Goal: Transaction & Acquisition: Purchase product/service

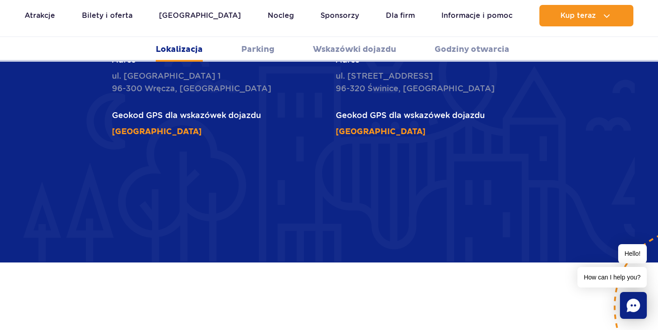
scroll to position [508, 0]
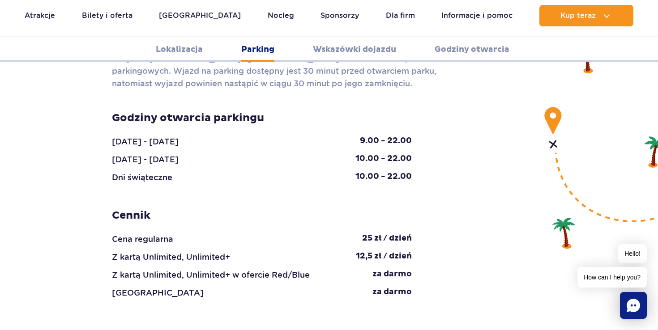
scroll to position [889, 0]
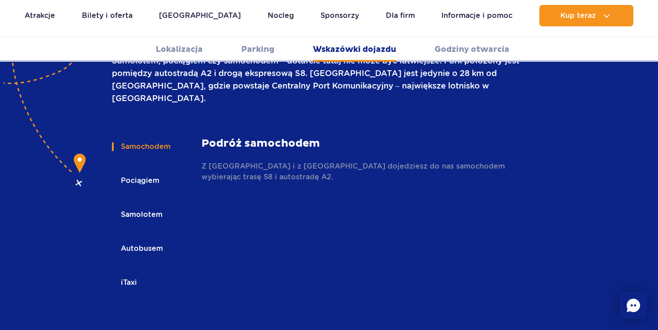
scroll to position [1293, 0]
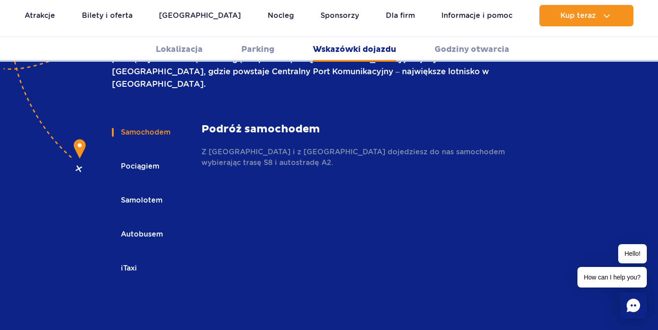
click at [143, 225] on button "Autobusem" at bounding box center [141, 235] width 59 height 20
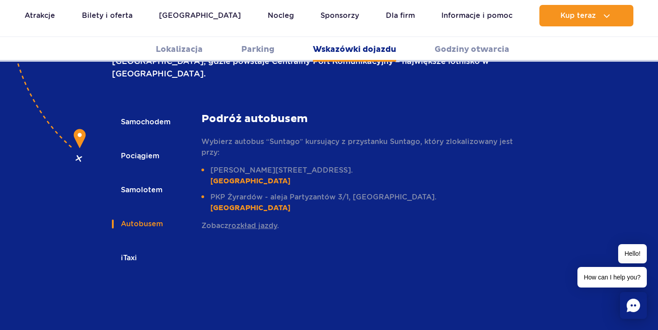
scroll to position [1304, 0]
click at [258, 221] on link "rozkład jazdy" at bounding box center [252, 225] width 49 height 9
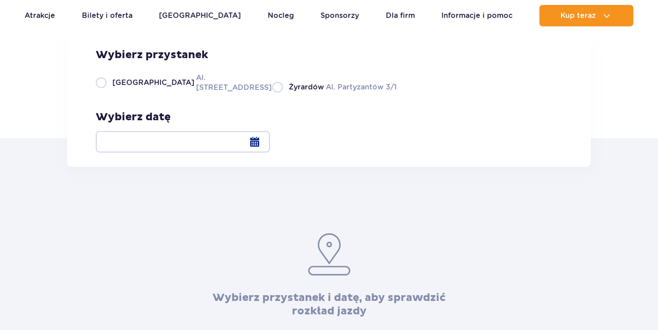
scroll to position [126, 0]
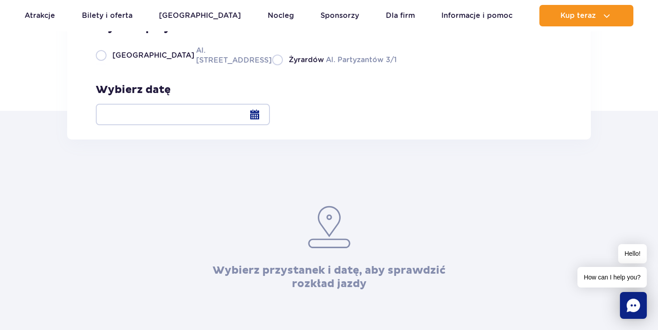
click at [100, 65] on label "Warszawa Al. Jerozolimskie 56" at bounding box center [179, 55] width 166 height 20
click at [100, 65] on input "Warszawa Al. Jerozolimskie 56" at bounding box center [101, 65] width 10 height 2
radio input "true"
click at [270, 115] on div at bounding box center [183, 114] width 174 height 21
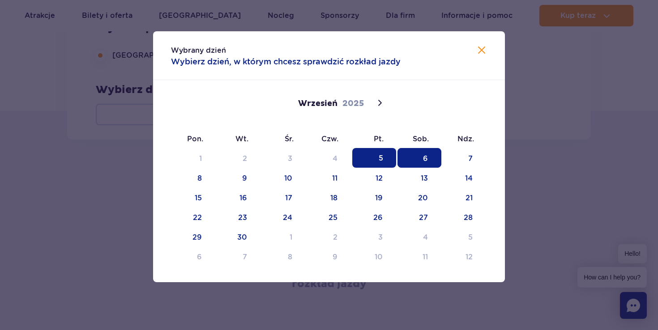
click at [426, 158] on span "6" at bounding box center [419, 158] width 44 height 20
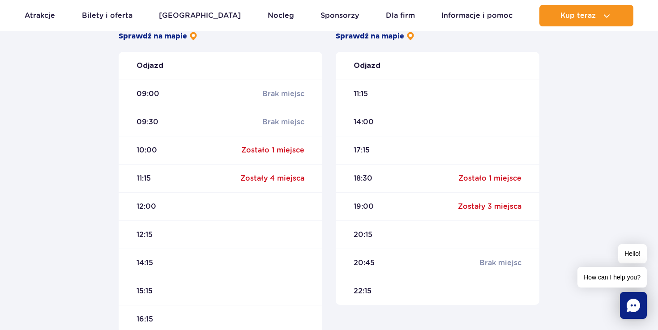
scroll to position [308, 0]
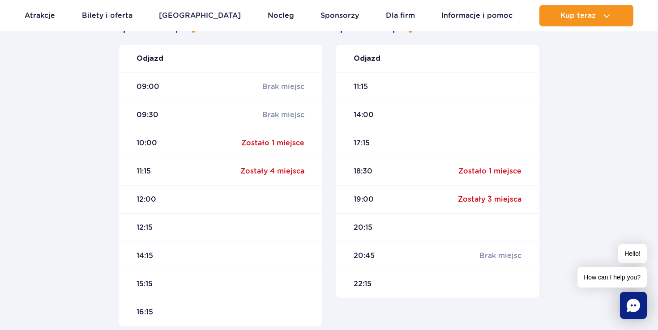
click at [251, 254] on div "14:15" at bounding box center [221, 256] width 204 height 28
click at [259, 216] on div "12:15" at bounding box center [221, 227] width 204 height 28
drag, startPoint x: 248, startPoint y: 224, endPoint x: 296, endPoint y: 223, distance: 48.3
click at [296, 223] on div "12:15" at bounding box center [221, 227] width 204 height 28
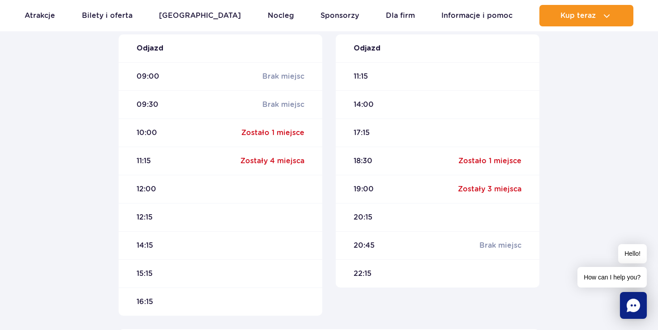
scroll to position [270, 0]
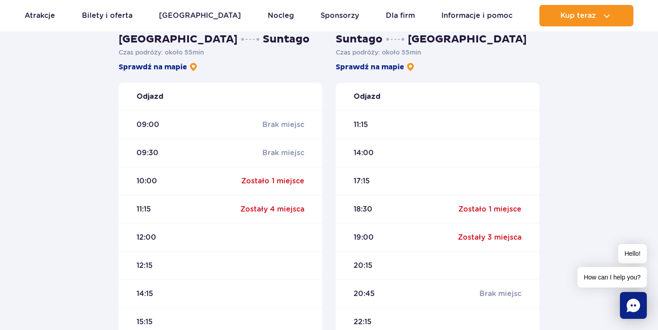
click at [367, 209] on span "18:30" at bounding box center [363, 210] width 19 height 10
drag, startPoint x: 466, startPoint y: 136, endPoint x: 504, endPoint y: 136, distance: 38.0
click at [507, 136] on div "11:15" at bounding box center [438, 125] width 204 height 28
click at [453, 112] on div "11:15" at bounding box center [438, 125] width 204 height 28
click at [211, 127] on div "09:00 Brak miejsc" at bounding box center [221, 125] width 204 height 28
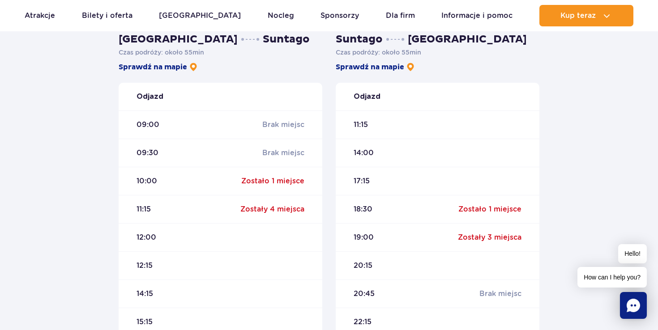
click at [269, 181] on div "Zostało 1 miejsce" at bounding box center [272, 181] width 63 height 10
click at [270, 210] on div "Zostały 4 miejsca" at bounding box center [272, 210] width 64 height 10
click at [271, 240] on div "12:00" at bounding box center [221, 237] width 204 height 28
drag, startPoint x: 240, startPoint y: 239, endPoint x: 288, endPoint y: 239, distance: 47.9
click at [289, 239] on div "12:00" at bounding box center [221, 237] width 204 height 28
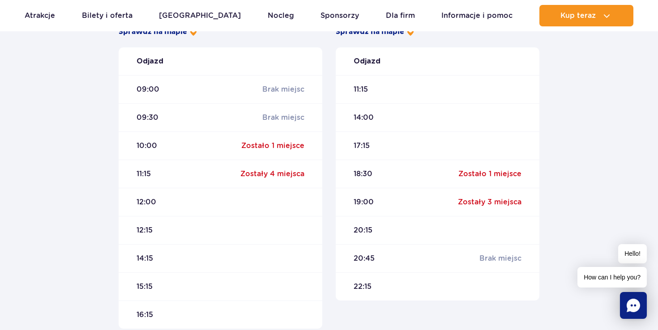
scroll to position [386, 0]
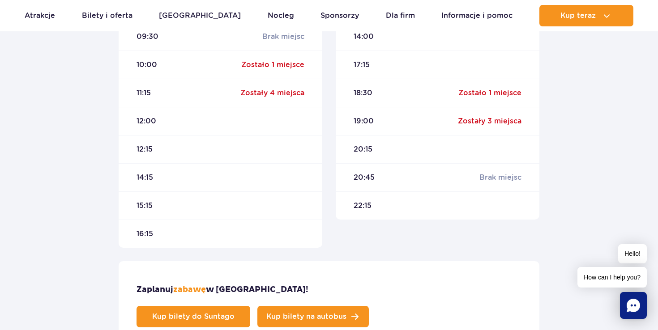
click at [369, 306] on link "Kup bilety na autobus" at bounding box center [312, 316] width 111 height 21
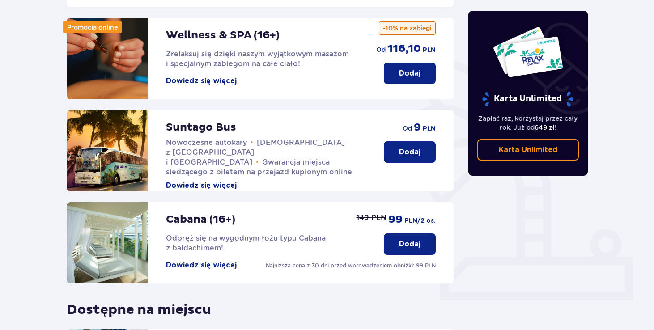
scroll to position [126, 0]
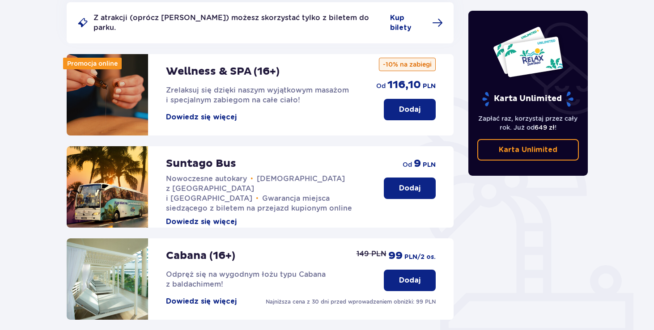
click at [412, 183] on p "Dodaj" at bounding box center [409, 188] width 21 height 10
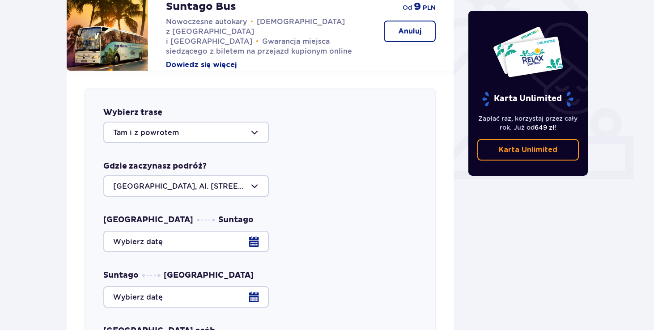
scroll to position [271, 0]
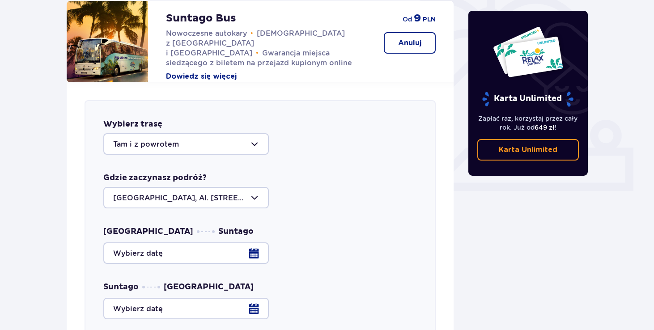
click at [253, 243] on div at bounding box center [260, 253] width 314 height 21
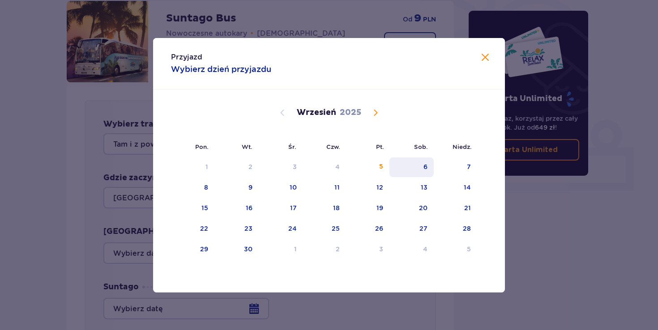
click at [431, 161] on div "6" at bounding box center [411, 168] width 44 height 20
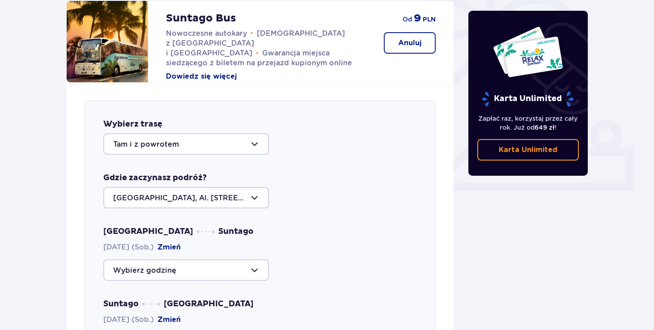
scroll to position [402, 0]
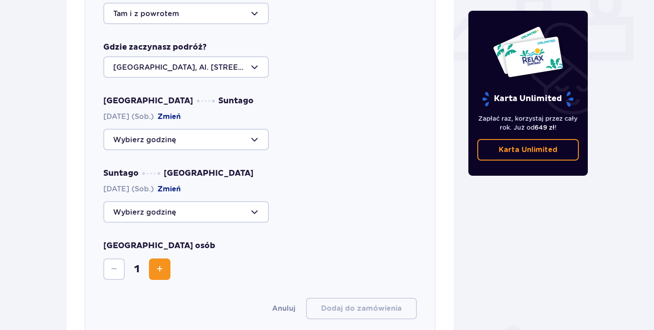
click at [162, 264] on span "Increase" at bounding box center [159, 269] width 11 height 11
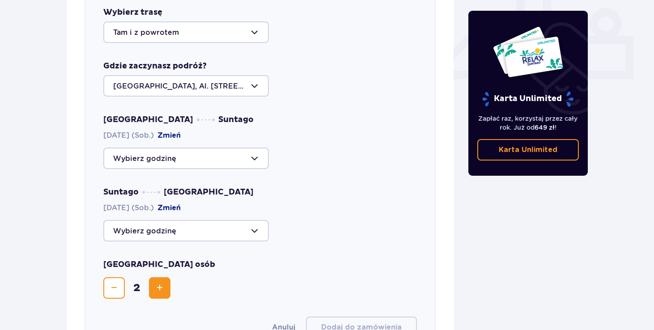
scroll to position [381, 0]
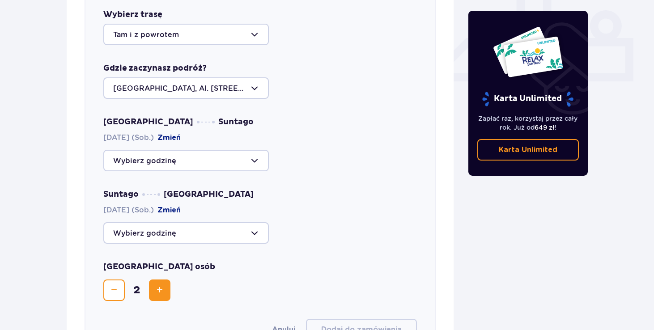
click at [243, 171] on div "Warszawa Suntago 06.09.2025 (Sob.) Zmień Suntago Warszawa 06.09.2025 (Sob.) Zmi…" at bounding box center [260, 180] width 314 height 127
click at [249, 155] on div at bounding box center [186, 160] width 166 height 21
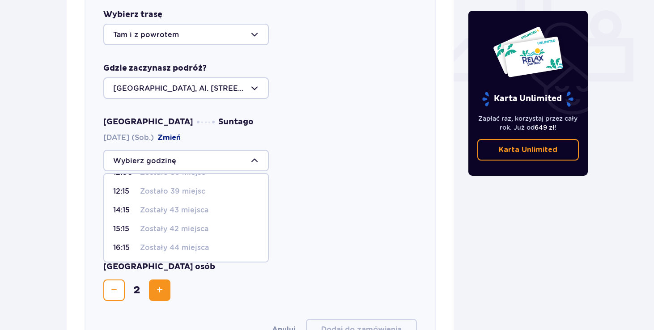
scroll to position [394, 0]
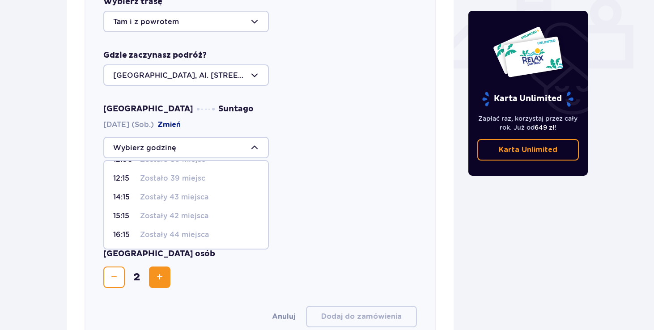
click at [205, 192] on p "Zostały 43 miejsca" at bounding box center [174, 197] width 68 height 10
type input "14:15"
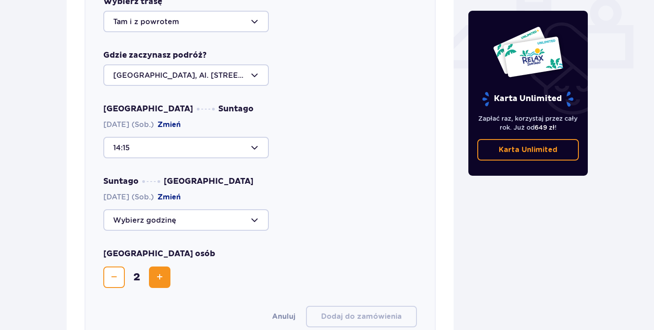
click at [237, 217] on div at bounding box center [186, 219] width 166 height 21
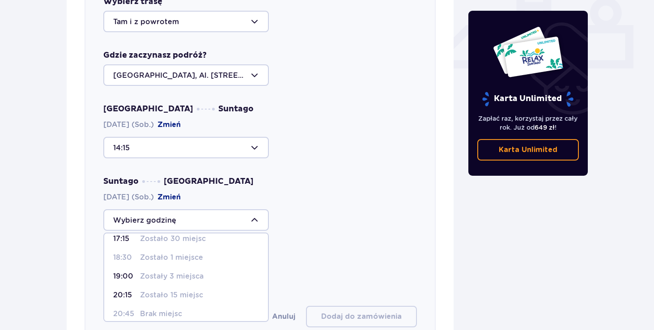
scroll to position [34, 0]
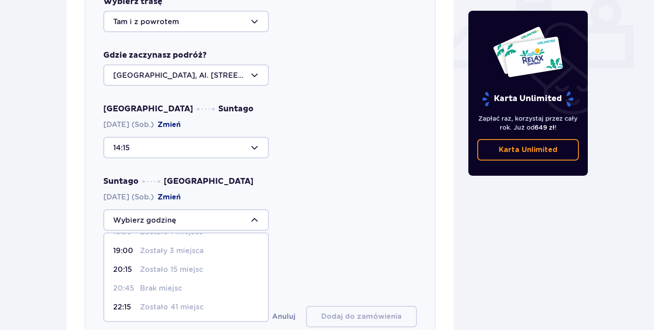
click at [194, 265] on p "Zostało 15 miejsc" at bounding box center [171, 270] width 63 height 10
type input "20:15"
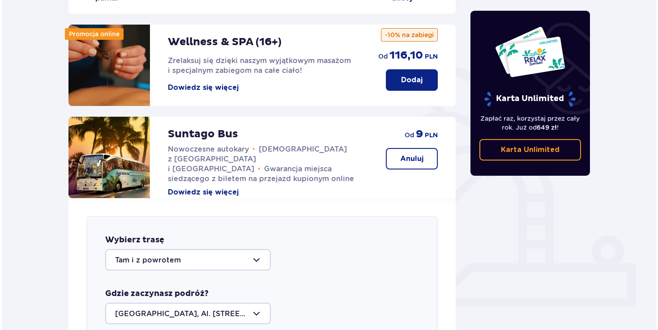
scroll to position [154, 0]
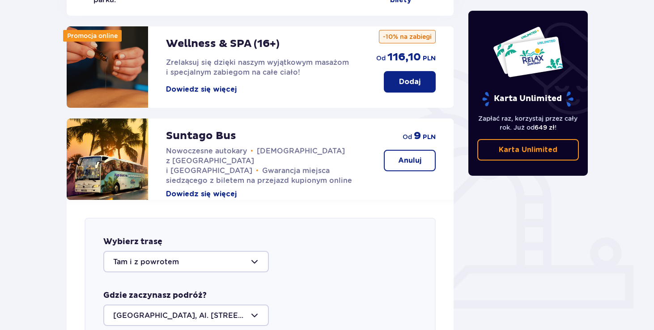
click at [262, 179] on div "Suntago Bus Nowoczesne autokary • Kursy z Warszawy i Żyrardowa • Gwarancja miej…" at bounding box center [266, 159] width 200 height 81
click at [208, 189] on button "Dowiedz się więcej" at bounding box center [201, 194] width 71 height 10
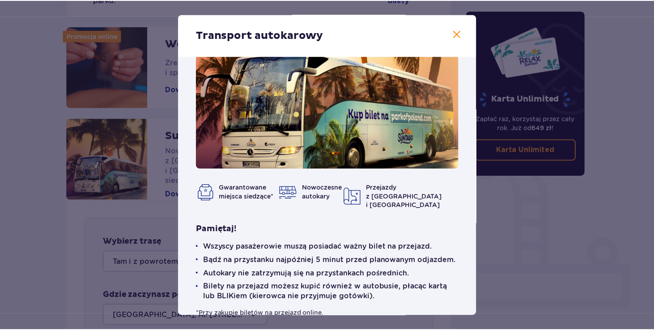
scroll to position [30, 0]
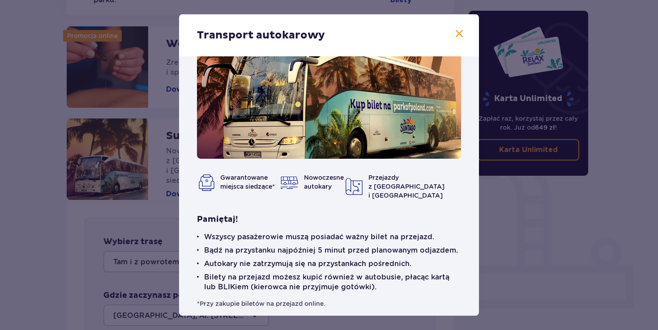
click at [456, 34] on span at bounding box center [459, 34] width 11 height 11
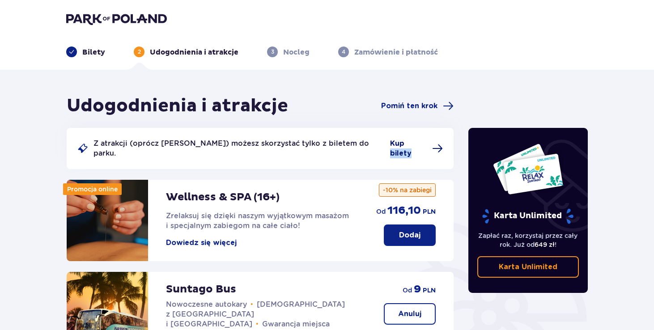
click at [398, 145] on span "Kup bilety" at bounding box center [408, 149] width 37 height 20
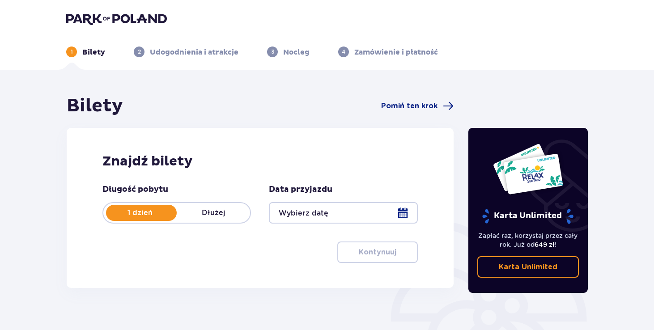
click at [333, 215] on div at bounding box center [343, 212] width 149 height 21
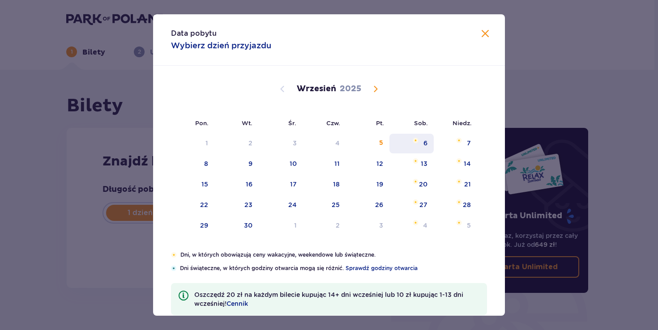
click at [420, 149] on div "6" at bounding box center [411, 144] width 44 height 20
type input "06.09.25"
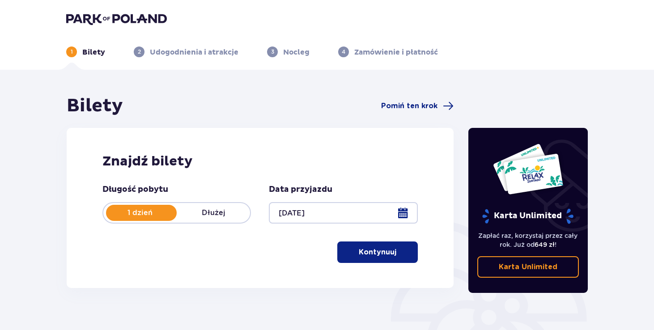
click at [341, 242] on button "Kontynuuj" at bounding box center [377, 252] width 81 height 21
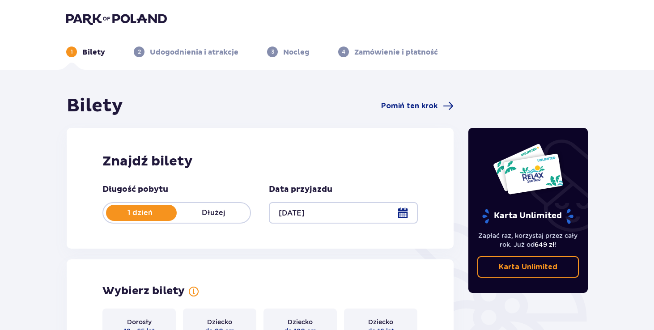
click at [405, 213] on div at bounding box center [343, 212] width 149 height 21
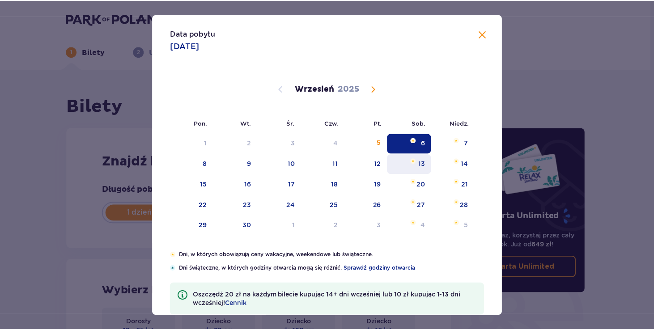
scroll to position [17, 0]
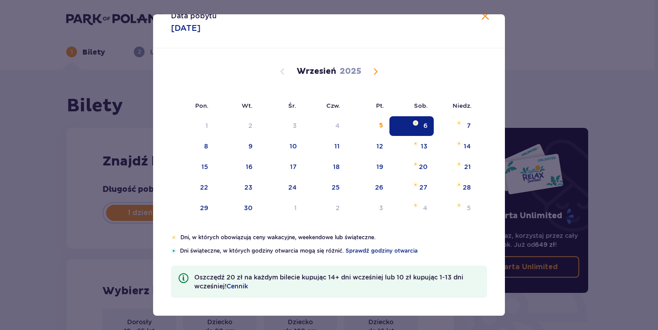
click at [480, 20] on span at bounding box center [485, 16] width 11 height 11
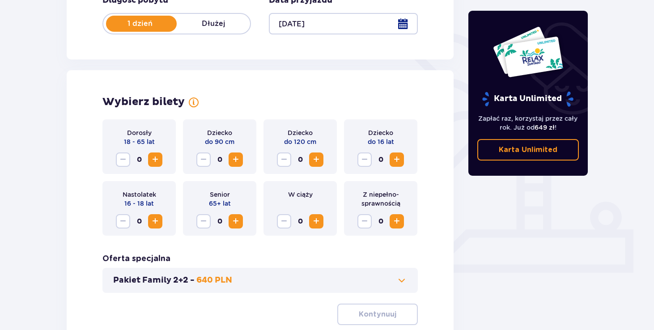
scroll to position [190, 0]
click at [153, 161] on span "Increase" at bounding box center [155, 159] width 11 height 11
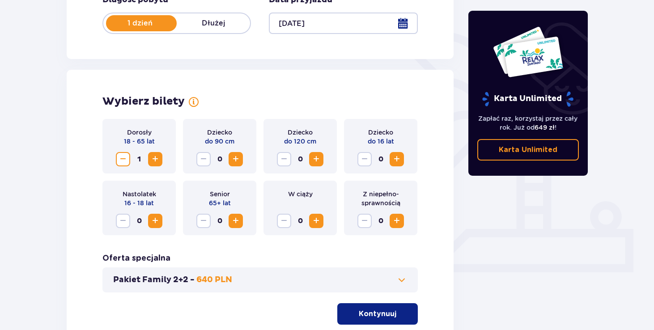
click at [400, 158] on span "Increase" at bounding box center [397, 159] width 11 height 11
click at [371, 323] on button "Kontynuuj" at bounding box center [377, 313] width 81 height 21
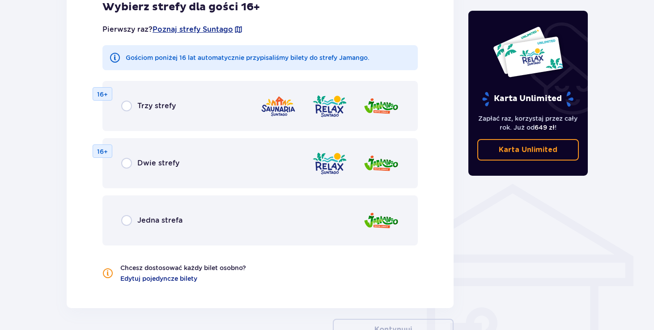
scroll to position [550, 0]
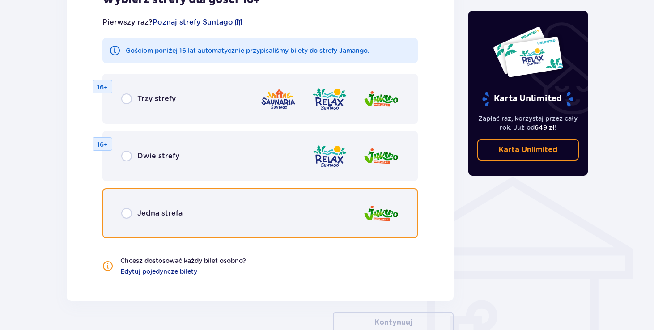
click at [129, 216] on input "radio" at bounding box center [126, 213] width 11 height 11
radio input "true"
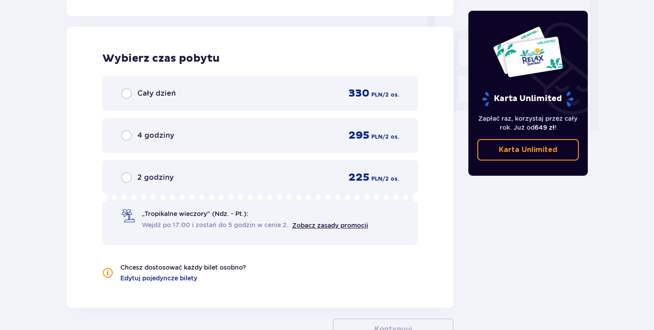
scroll to position [840, 0]
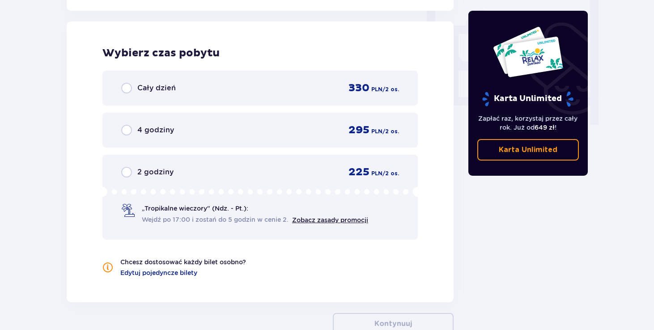
click at [140, 132] on p "4 godziny" at bounding box center [155, 130] width 37 height 10
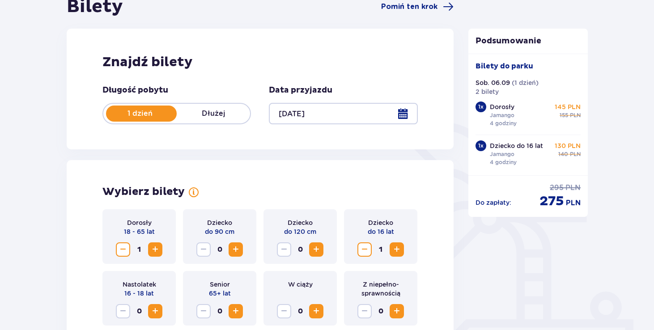
scroll to position [0, 0]
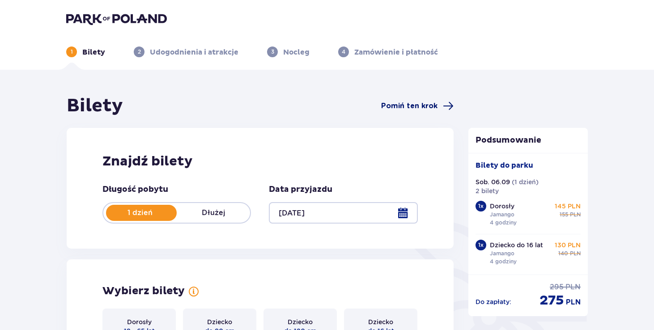
click at [418, 106] on span "Pomiń ten krok" at bounding box center [409, 106] width 56 height 10
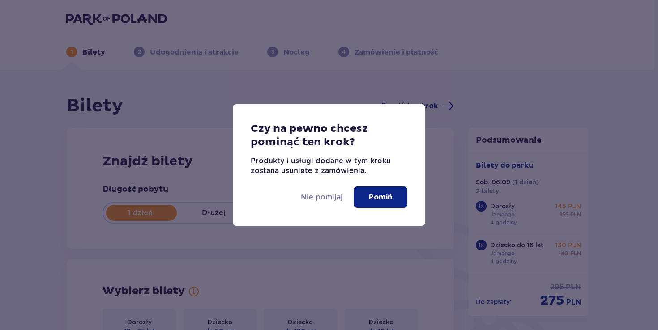
click at [372, 196] on p "Pomiń" at bounding box center [380, 197] width 23 height 10
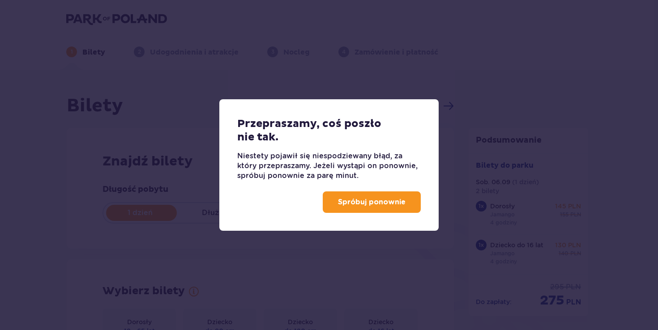
click at [372, 206] on p "Spróbuj ponownie" at bounding box center [372, 202] width 68 height 10
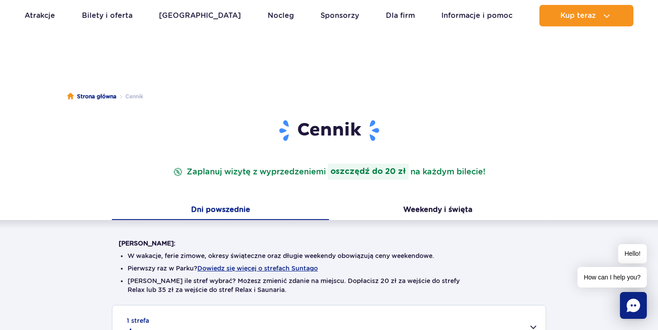
scroll to position [47, 0]
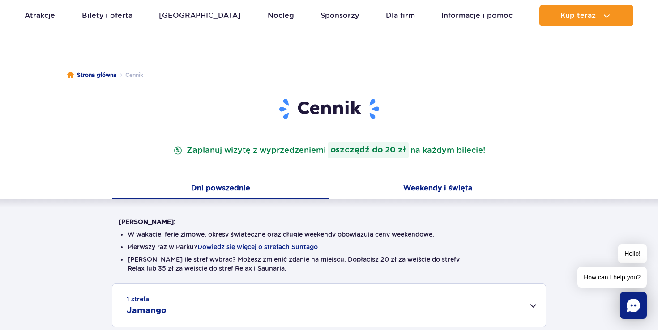
click at [426, 193] on button "Weekendy i święta" at bounding box center [437, 189] width 217 height 19
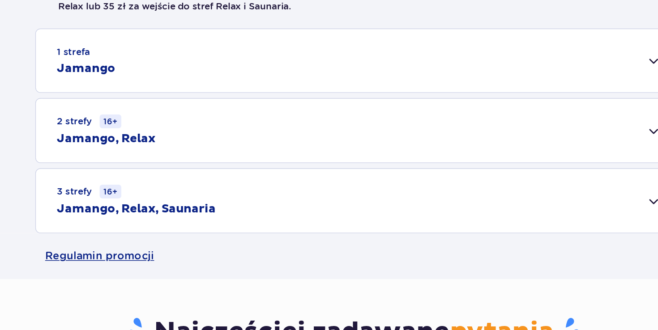
scroll to position [207, 0]
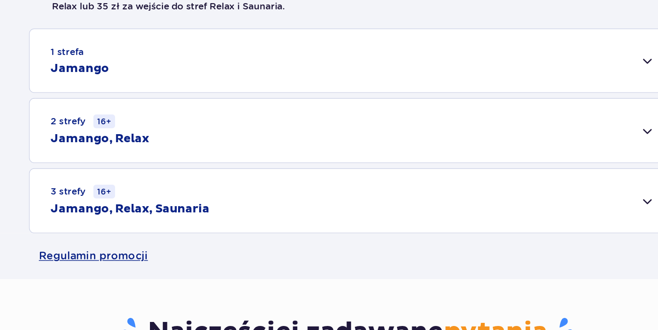
click at [531, 146] on div "1 strefa Jamango" at bounding box center [328, 146] width 433 height 43
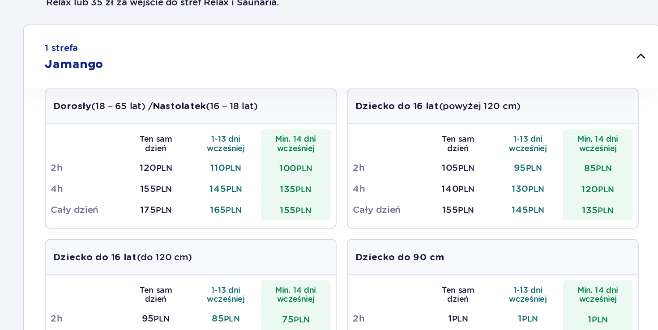
scroll to position [212, 0]
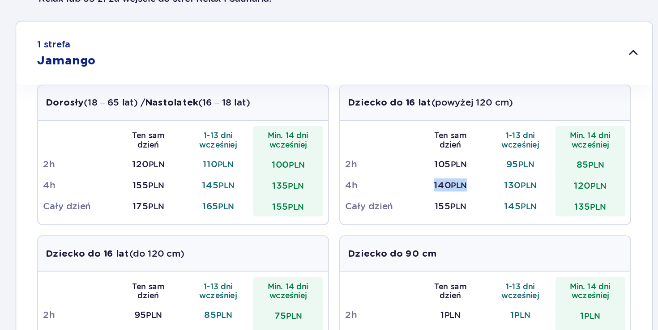
drag, startPoint x: 420, startPoint y: 232, endPoint x: 389, endPoint y: 232, distance: 30.9
click at [389, 232] on td "140 PLN" at bounding box center [408, 231] width 48 height 14
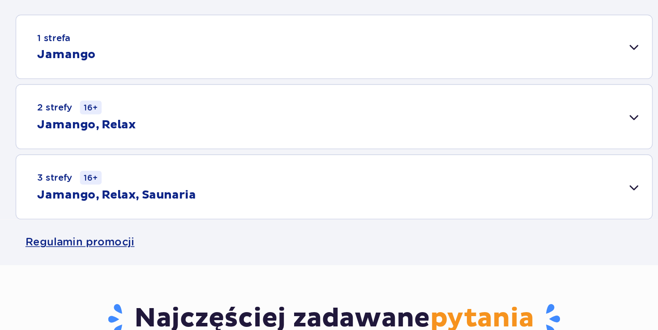
scroll to position [216, 0]
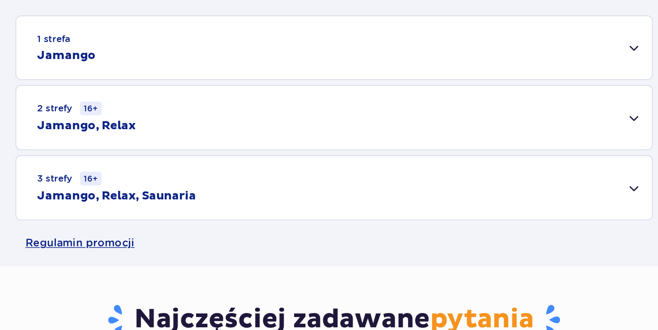
click at [399, 145] on div "1 strefa Jamango" at bounding box center [328, 137] width 433 height 43
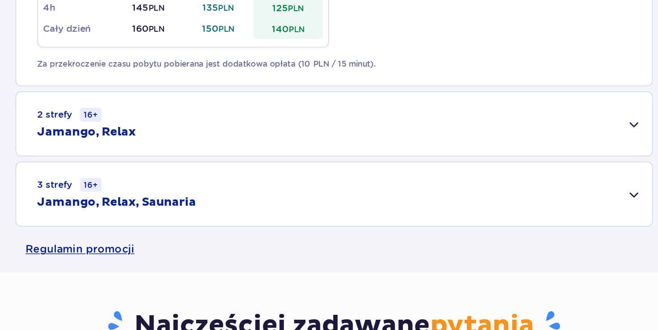
scroll to position [542, 0]
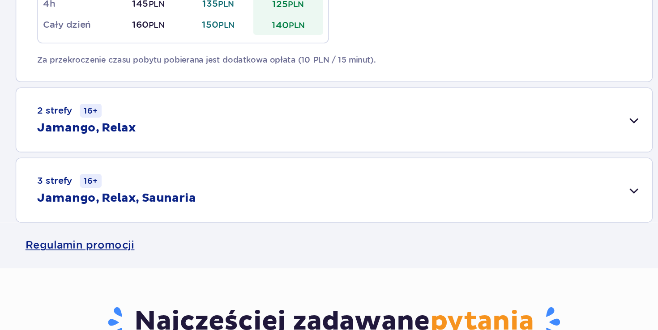
click at [421, 190] on div "2 strefy 16+ Jamango, Relax" at bounding box center [328, 186] width 433 height 43
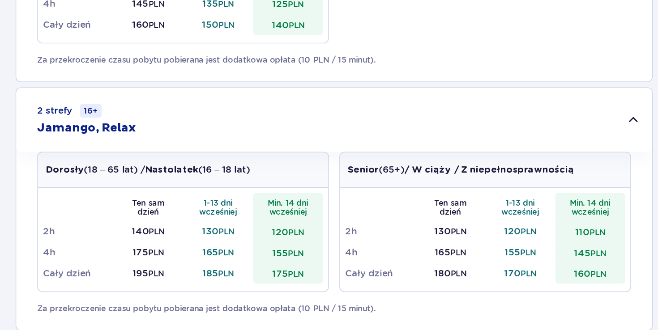
click at [421, 189] on div "2 strefy 16+ Jamango, Relax" at bounding box center [328, 186] width 433 height 43
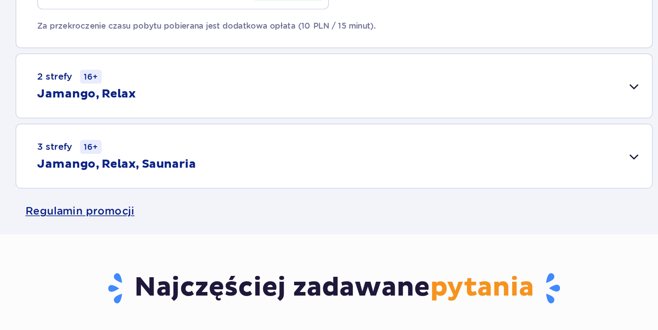
scroll to position [587, 0]
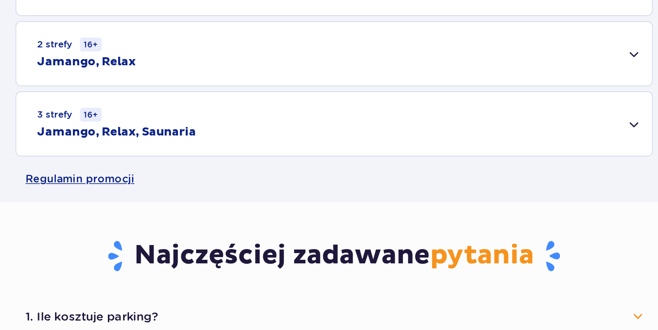
click at [403, 190] on div "3 strefy 16+ Jamango, Relax, Saunaria" at bounding box center [328, 189] width 433 height 43
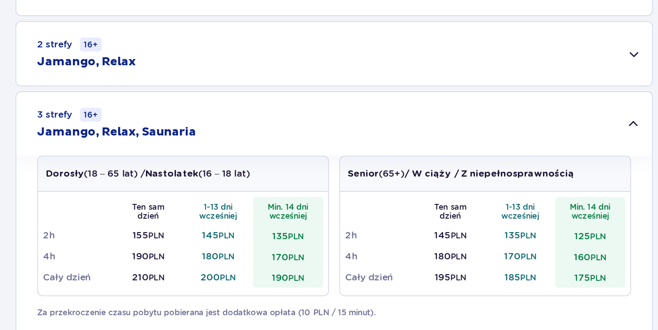
click at [403, 190] on div "3 strefy 16+ Jamango, Relax, Saunaria" at bounding box center [328, 189] width 433 height 43
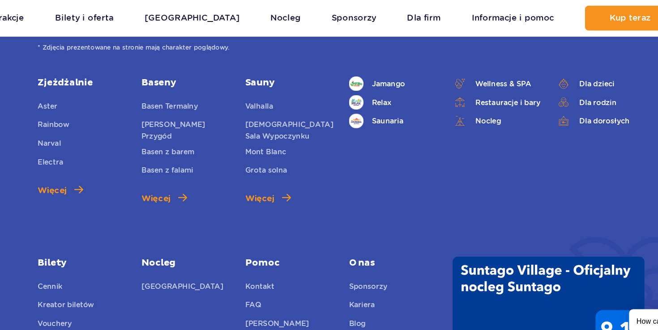
scroll to position [1595, 0]
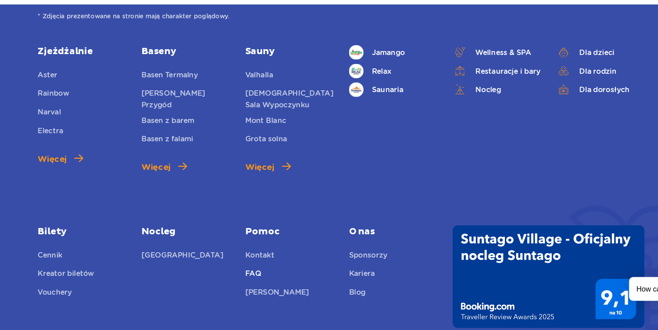
click at [257, 261] on link "FAQ" at bounding box center [253, 265] width 14 height 13
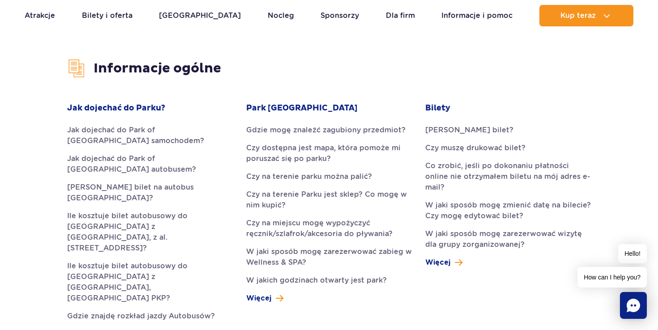
scroll to position [214, 0]
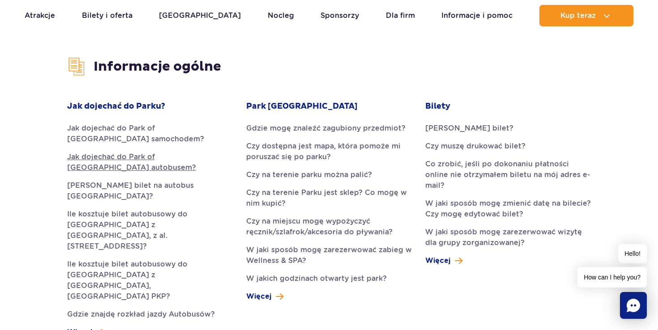
click at [211, 152] on link "Jak dojechać do Park of [GEOGRAPHIC_DATA] autobusem?" at bounding box center [150, 162] width 166 height 21
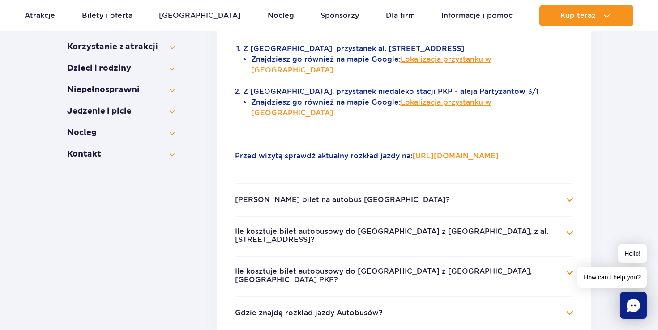
scroll to position [295, 0]
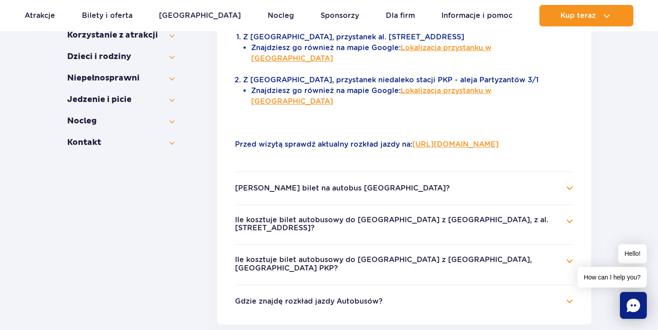
click at [427, 183] on h4 "[PERSON_NAME] bilet na autobus [GEOGRAPHIC_DATA]?" at bounding box center [404, 188] width 338 height 11
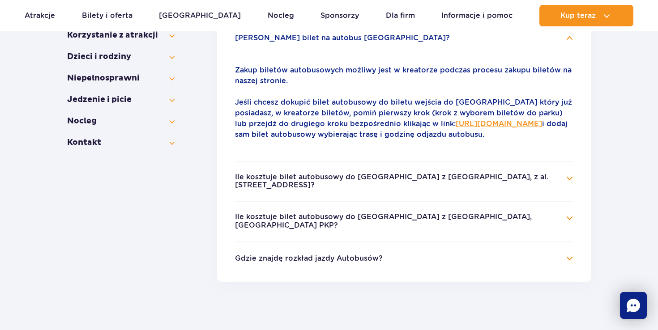
scroll to position [245, 0]
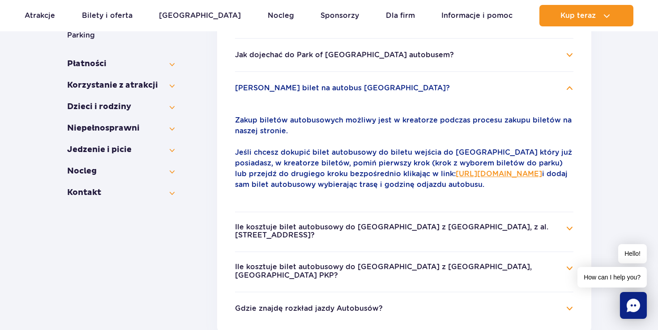
click at [493, 231] on li "Ile kosztuje bilet autobusowy do [GEOGRAPHIC_DATA] z [GEOGRAPHIC_DATA], z al. […" at bounding box center [404, 232] width 338 height 40
click at [490, 239] on button "Ile kosztuje bilet autobusowy do Suntago z Warszawy, z al. Jerozolimskich 56?" at bounding box center [397, 231] width 325 height 17
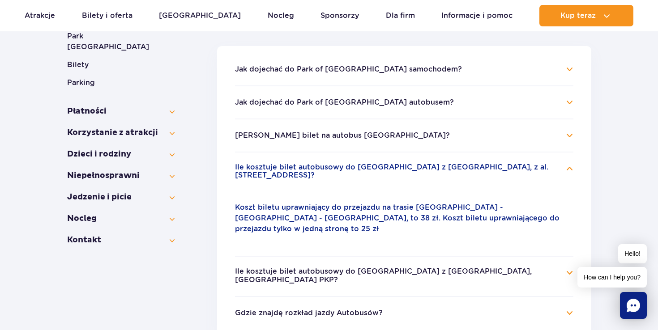
scroll to position [201, 0]
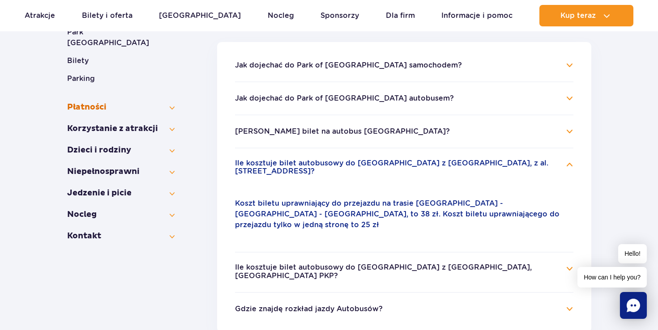
click at [165, 91] on div "Informacje ogólne Jak dojechać do Parku? Park Wodny Suntago Bilety Parking Płat…" at bounding box center [120, 119] width 107 height 265
click at [169, 102] on button "Płatności" at bounding box center [120, 107] width 107 height 11
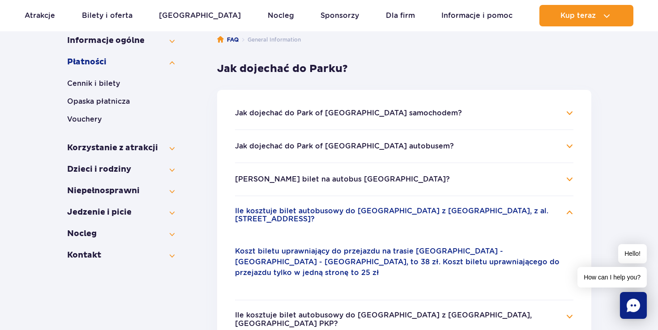
scroll to position [178, 0]
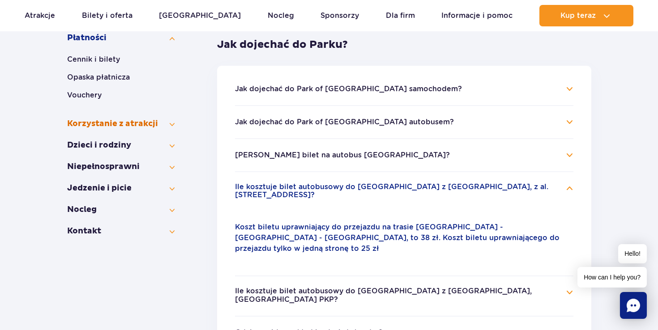
click at [168, 122] on button "Korzystanie z atrakcji" at bounding box center [120, 124] width 107 height 11
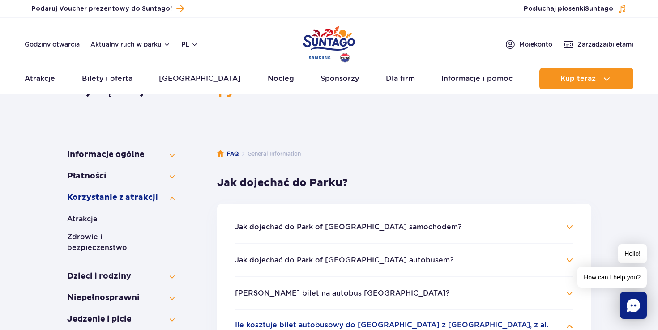
scroll to position [0, 0]
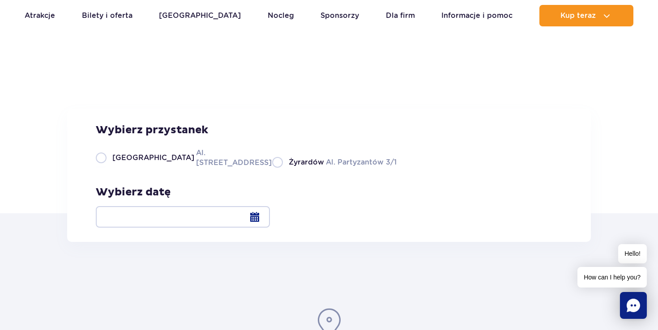
scroll to position [4, 0]
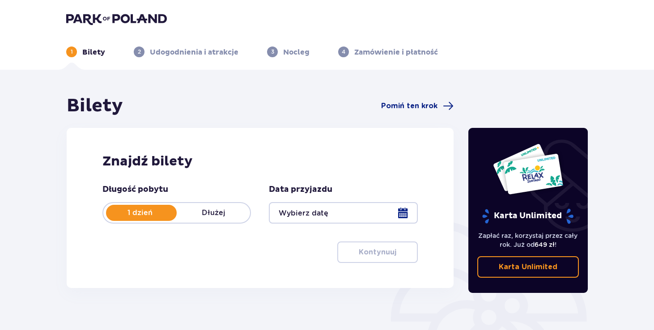
click at [121, 16] on img at bounding box center [116, 19] width 101 height 13
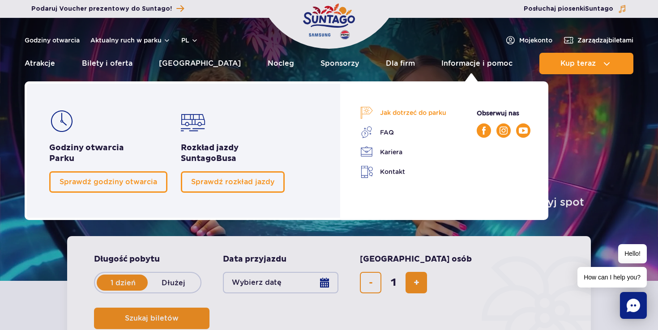
click at [429, 115] on link "Jak dotrzeć do parku" at bounding box center [403, 113] width 86 height 13
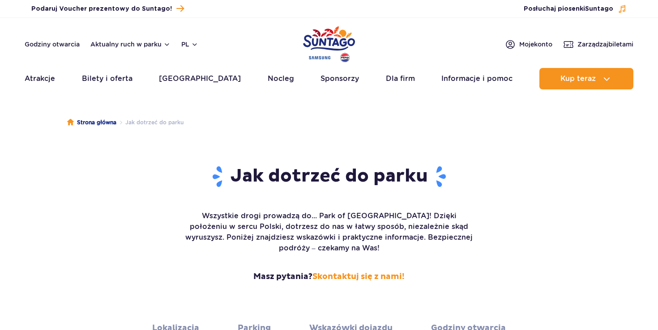
scroll to position [4, 0]
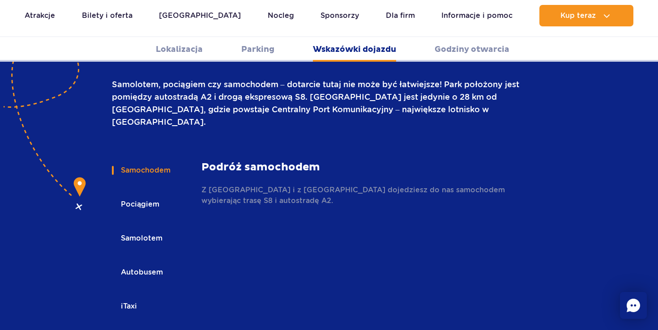
scroll to position [1253, 0]
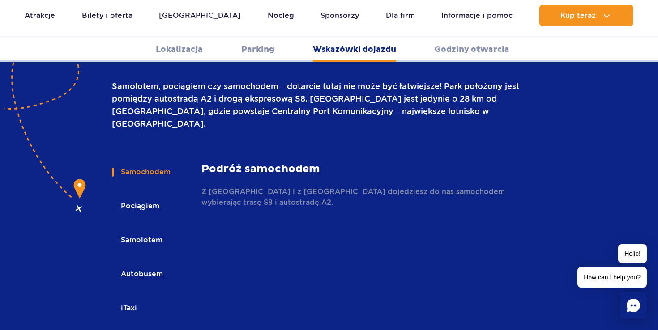
click at [152, 264] on button "Autobusem" at bounding box center [141, 274] width 59 height 20
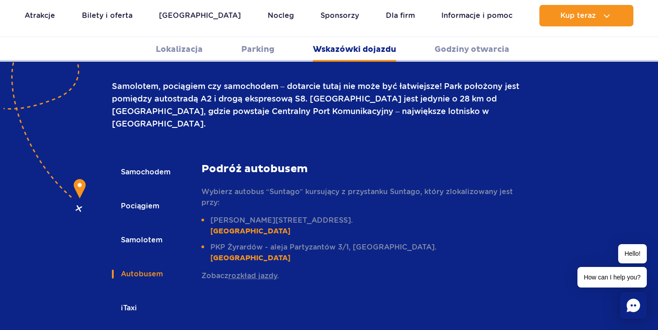
click at [265, 272] on link "rozkład jazdy" at bounding box center [252, 276] width 49 height 9
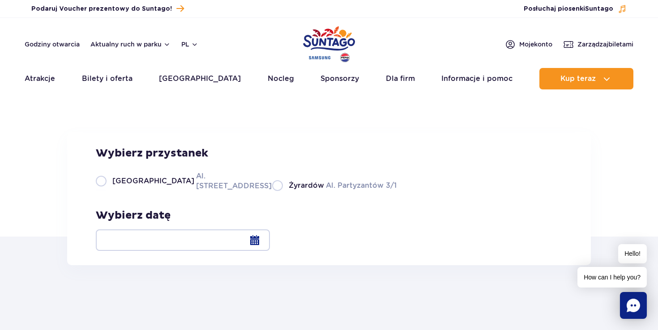
click at [151, 191] on label "Warszawa Al. [STREET_ADDRESS]" at bounding box center [179, 181] width 166 height 20
click at [106, 191] on input "Warszawa Al. [STREET_ADDRESS]" at bounding box center [101, 190] width 10 height 2
radio input "true"
click at [270, 238] on div at bounding box center [183, 240] width 174 height 21
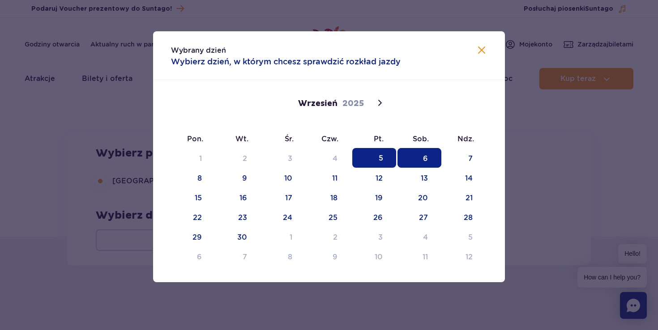
click at [429, 163] on span "6" at bounding box center [419, 158] width 44 height 20
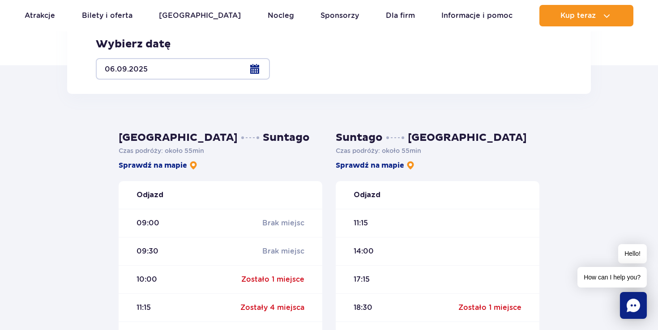
scroll to position [387, 0]
